Goal: Communication & Community: Connect with others

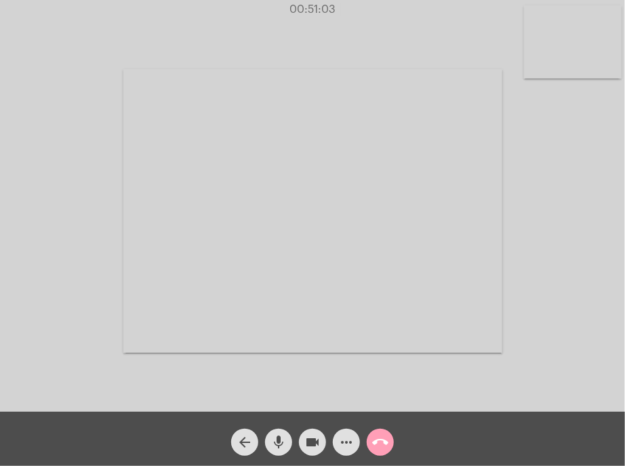
click at [377, 442] on mat-icon "call_end" at bounding box center [380, 442] width 16 height 16
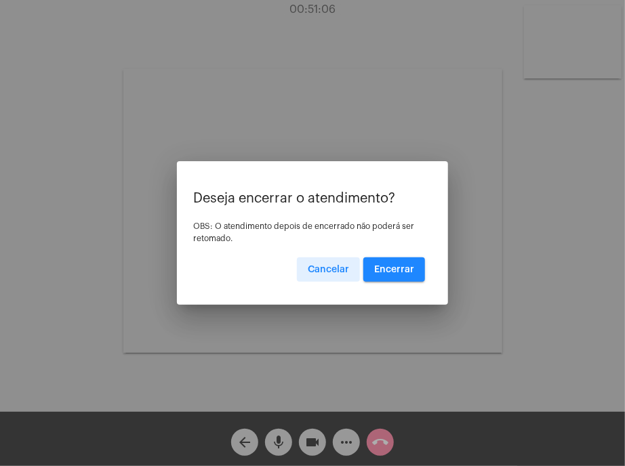
click at [396, 266] on span "Encerrar" at bounding box center [394, 269] width 40 height 9
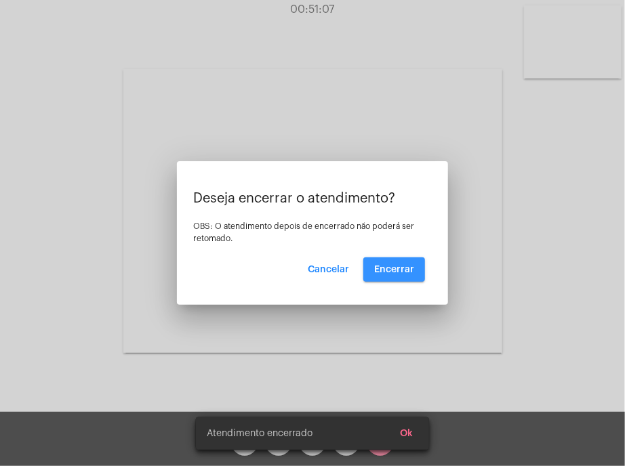
click at [396, 266] on span "Encerrar" at bounding box center [394, 269] width 40 height 9
click at [396, 266] on video at bounding box center [312, 211] width 379 height 284
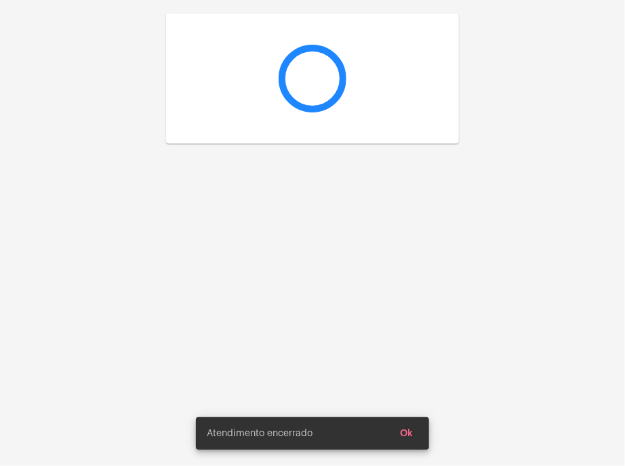
click at [396, 266] on div at bounding box center [312, 233] width 625 height 466
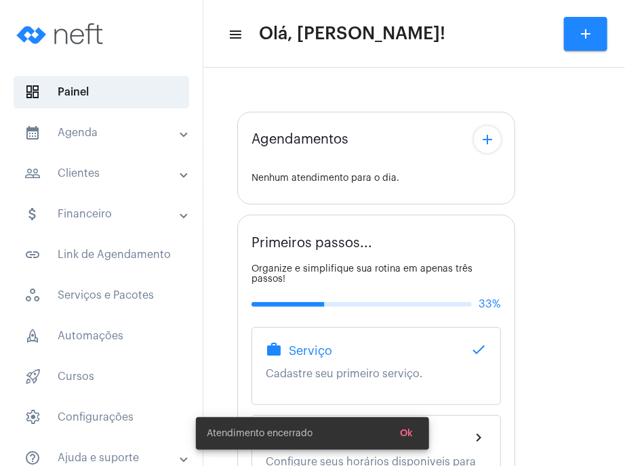
type input "[URL][DOMAIN_NAME][PERSON_NAME][PERSON_NAME]"
